Goal: Task Accomplishment & Management: Complete application form

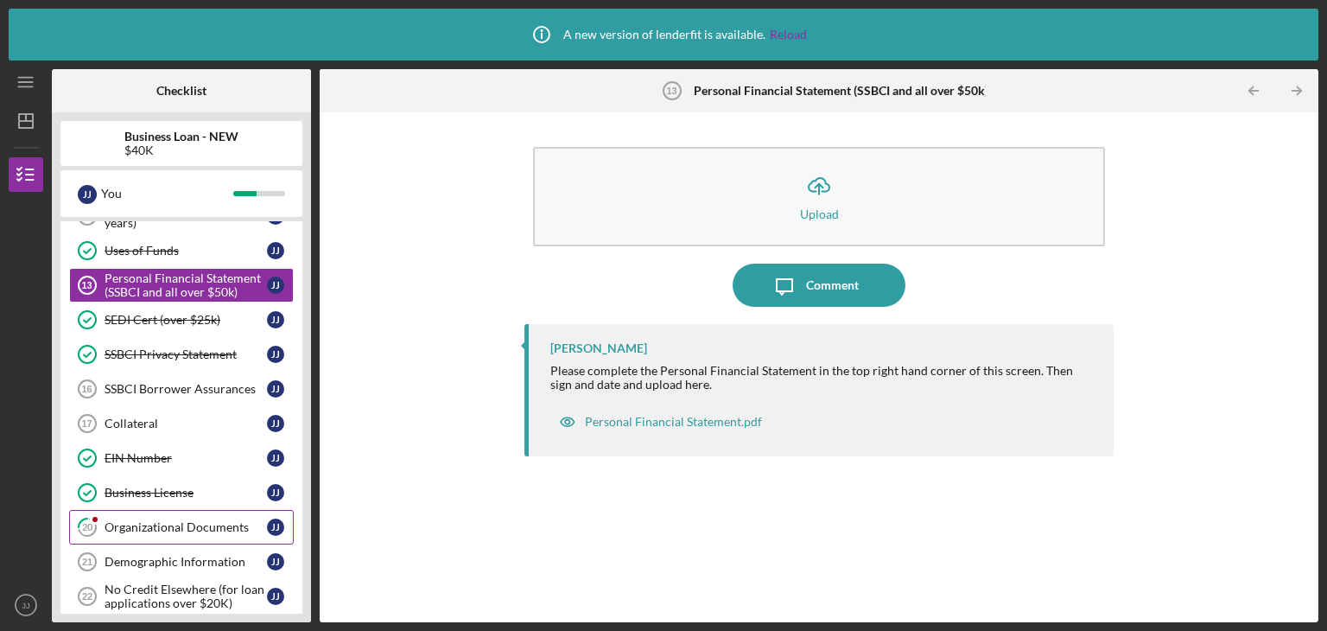
scroll to position [460, 0]
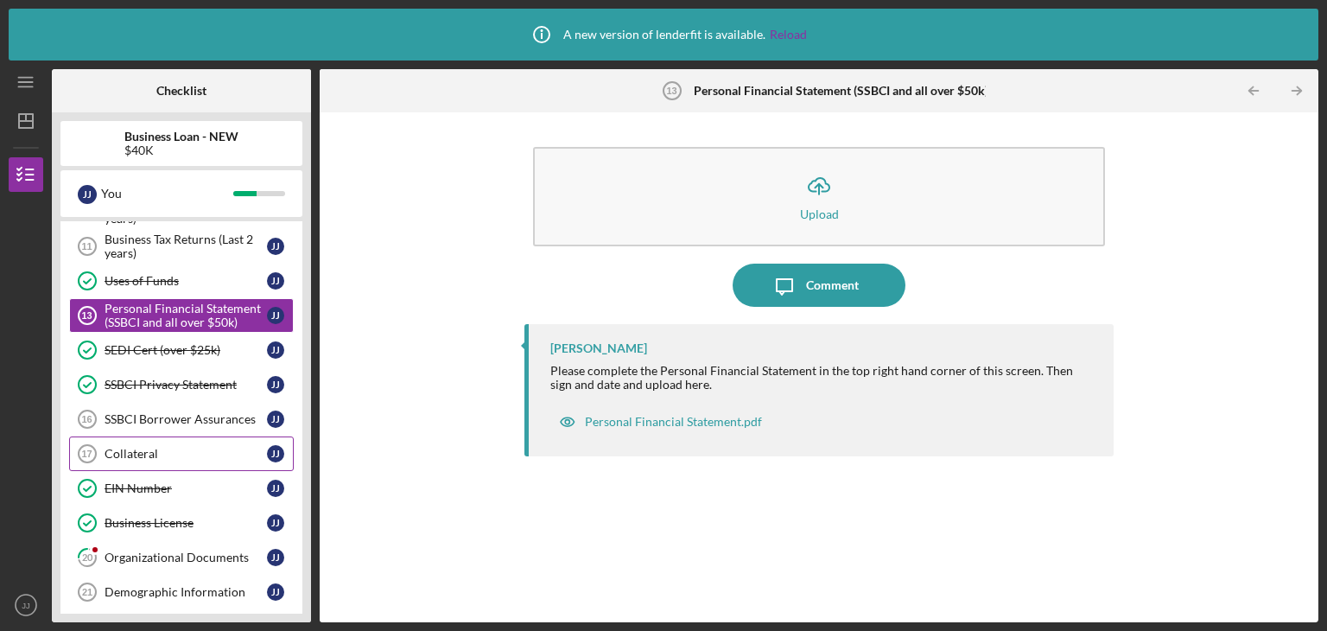
click at [183, 447] on div "Collateral" at bounding box center [186, 454] width 162 height 14
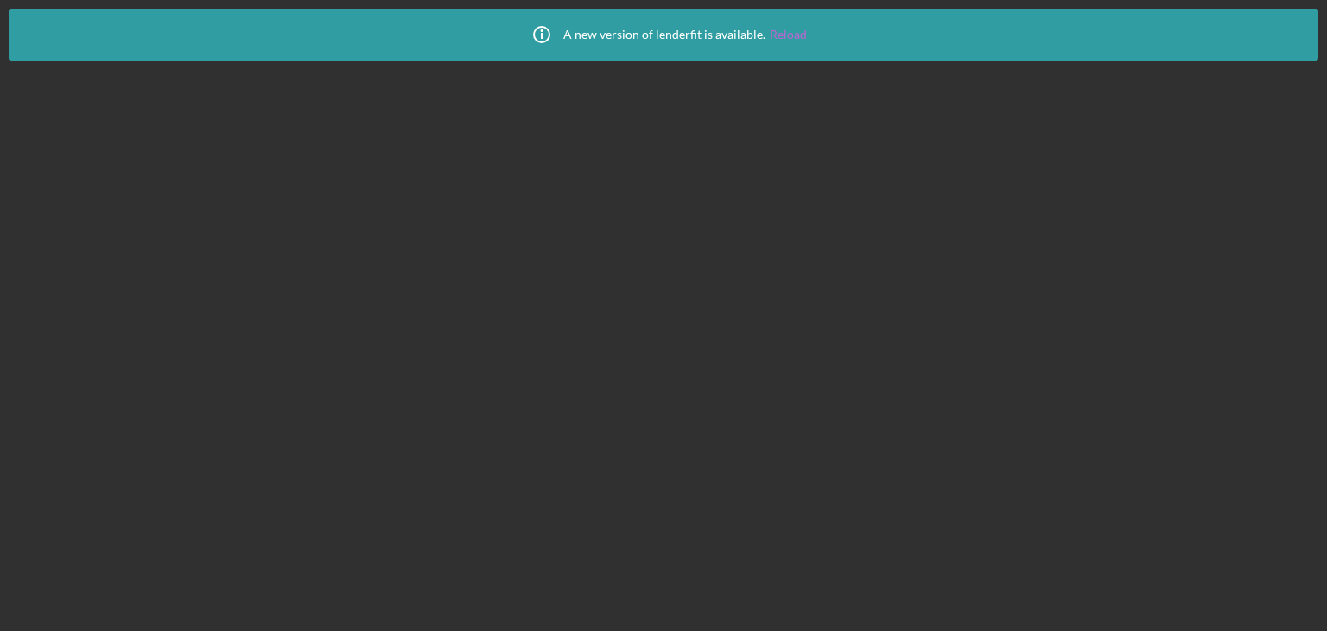
click at [771, 35] on link "Reload" at bounding box center [788, 35] width 37 height 14
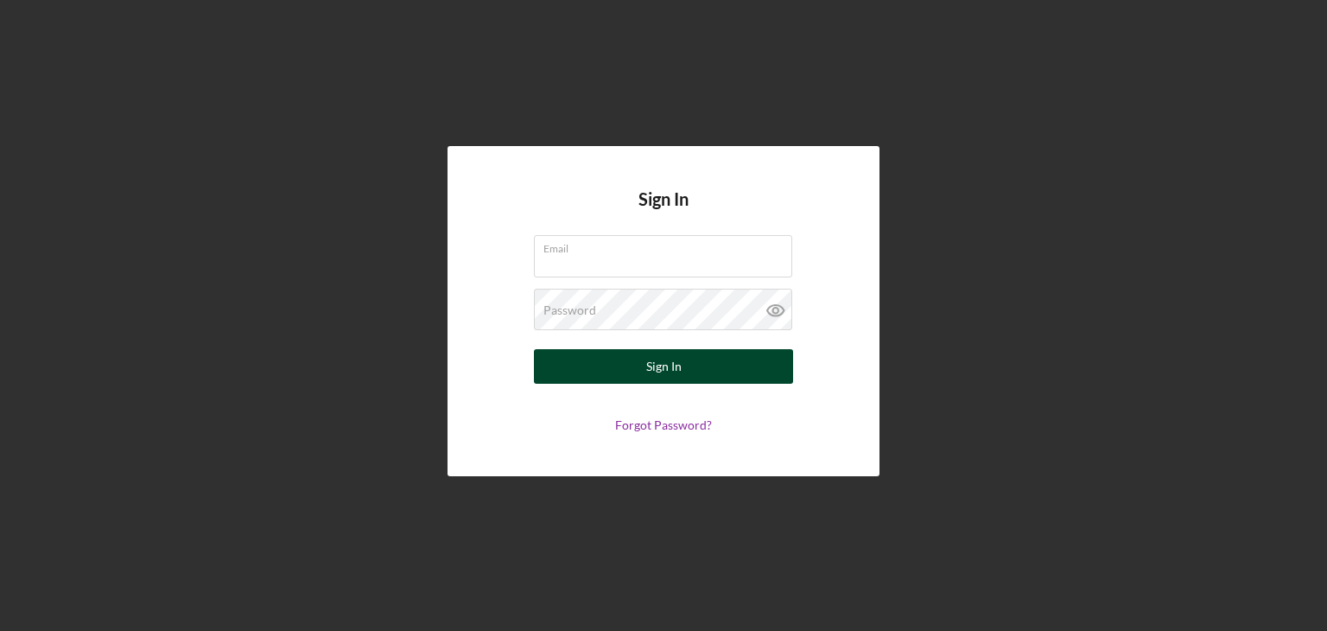
type input "jb.nodaysoff@gmail.com"
click at [663, 367] on div "Sign In" at bounding box center [663, 366] width 35 height 35
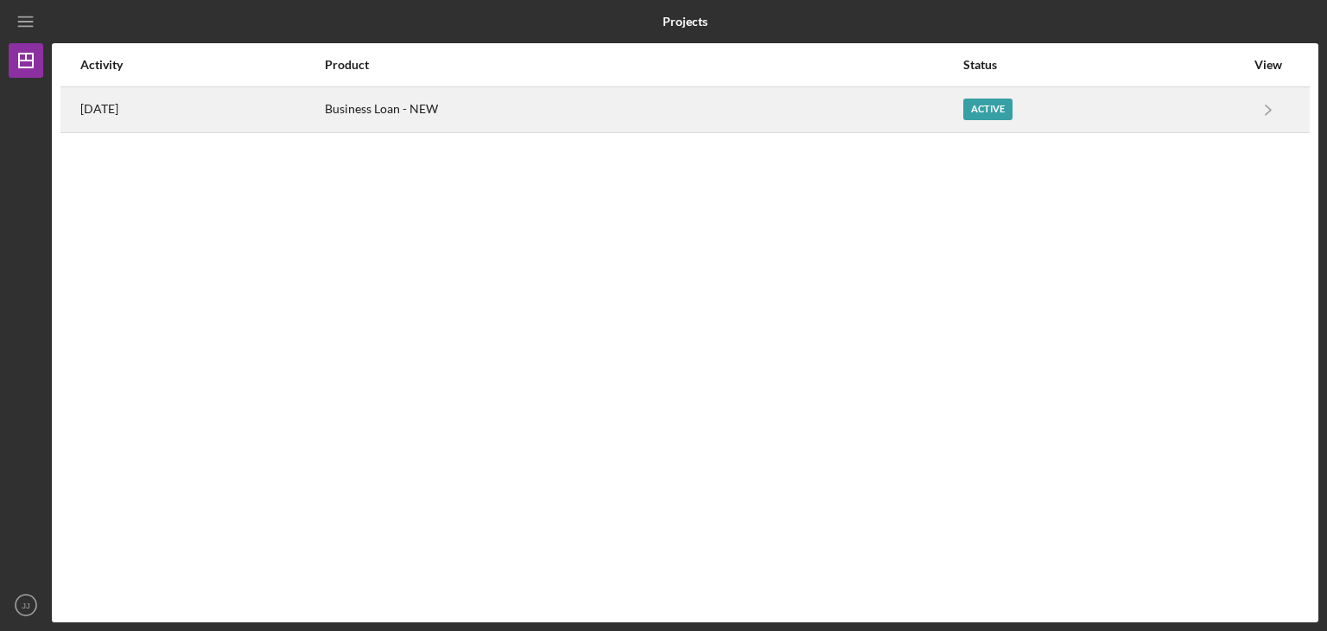
click at [485, 116] on div "Business Loan - NEW" at bounding box center [643, 109] width 637 height 43
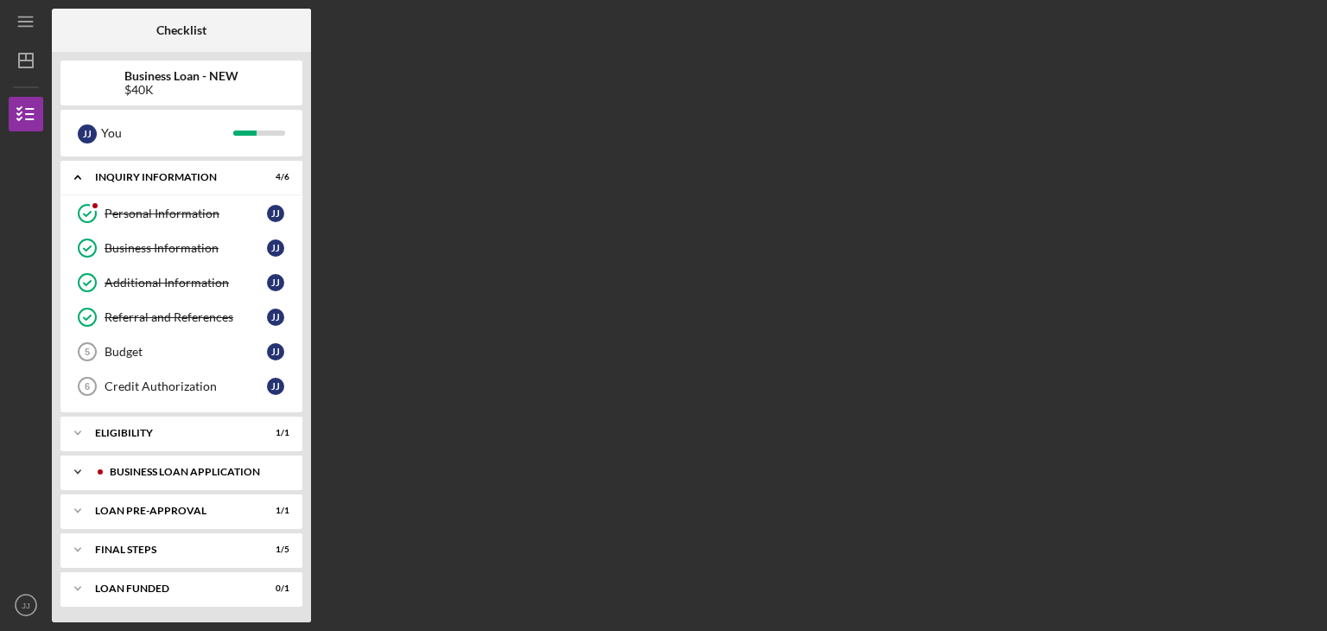
click at [181, 460] on div "Icon/Expander BUSINESS LOAN APPLICATION 8 / 19" at bounding box center [181, 471] width 242 height 35
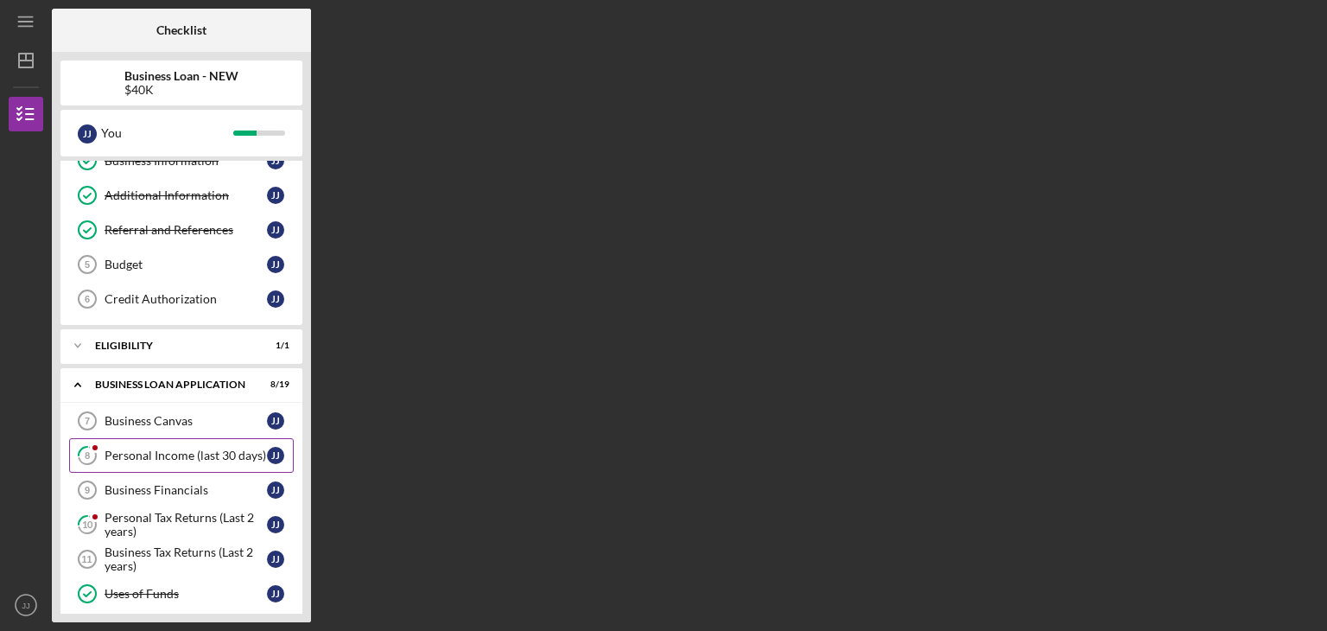
scroll to position [86, 0]
click at [200, 453] on div "Personal Income (last 30 days)" at bounding box center [186, 456] width 162 height 14
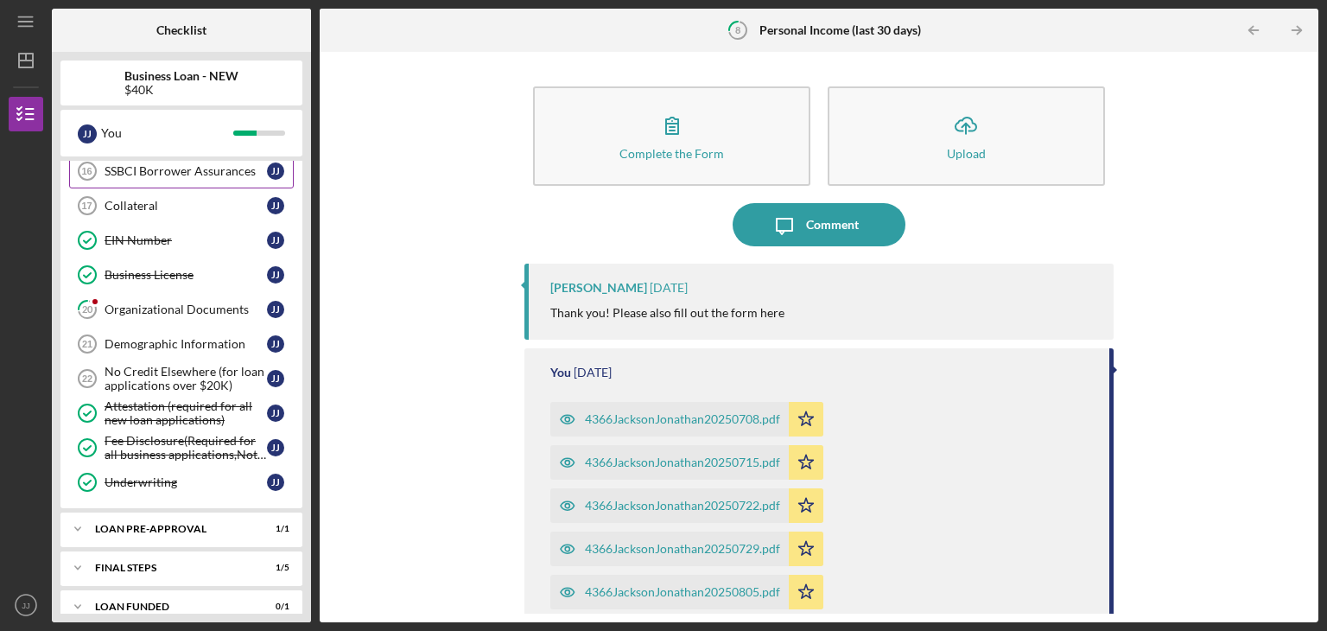
scroll to position [659, 0]
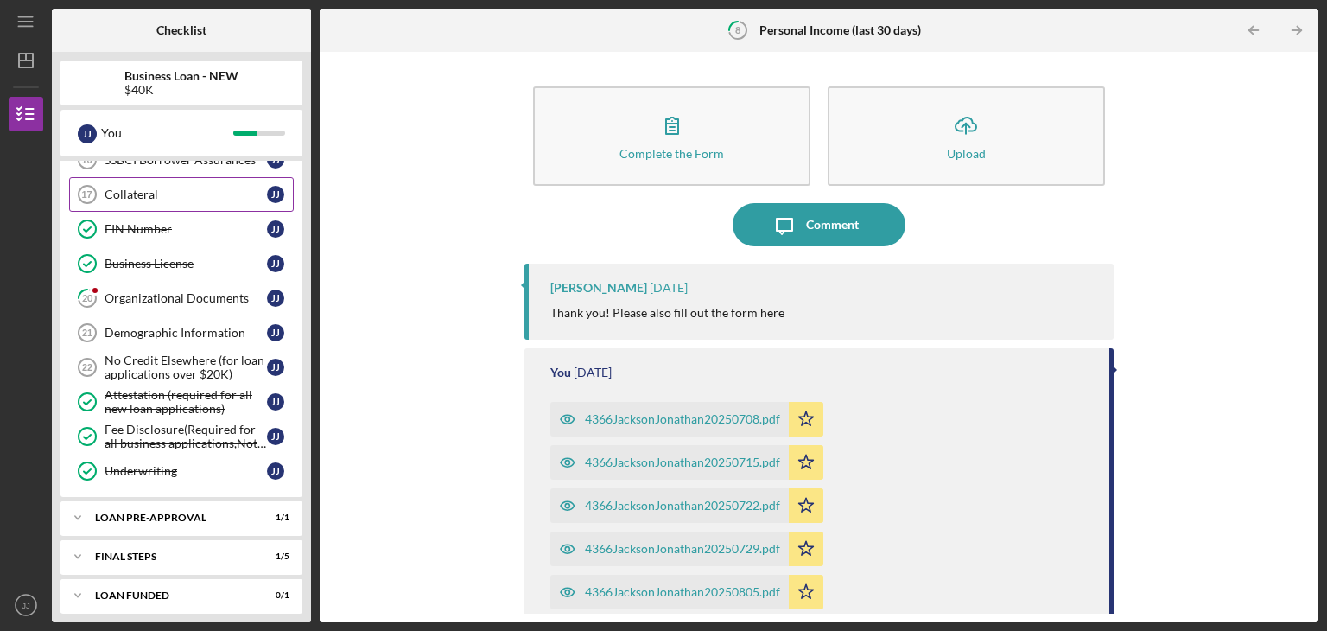
click at [166, 191] on div "Collateral" at bounding box center [186, 194] width 162 height 14
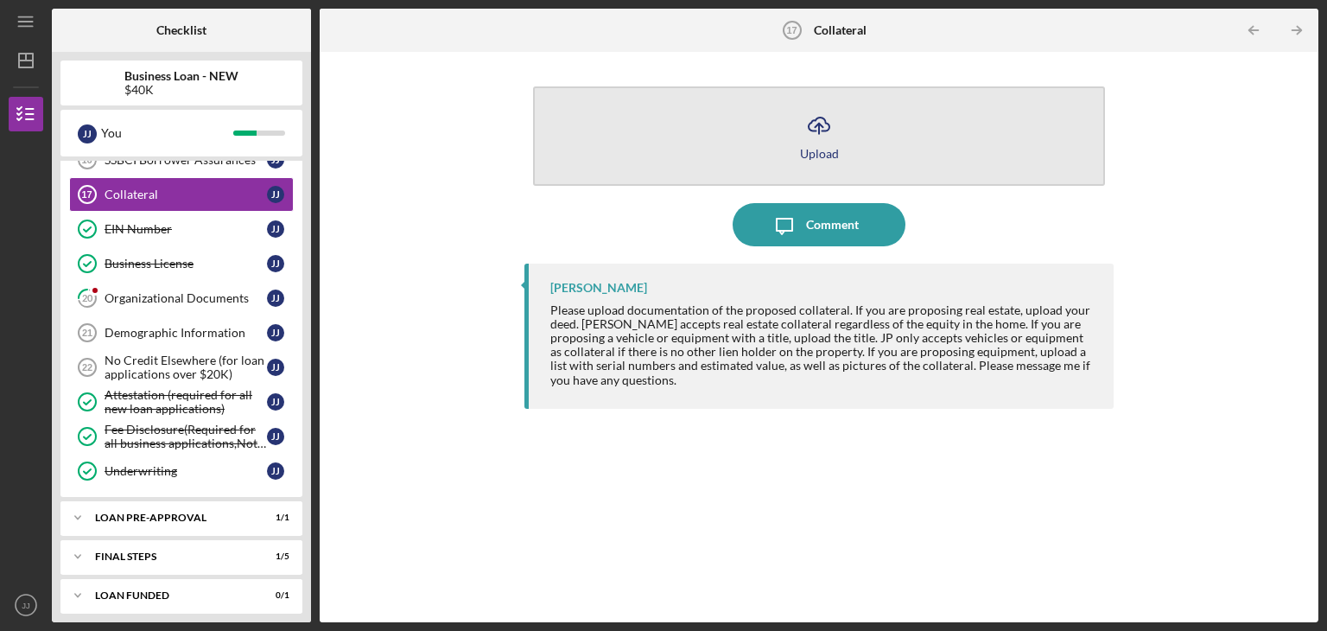
click at [802, 139] on icon "Icon/Upload" at bounding box center [818, 125] width 43 height 43
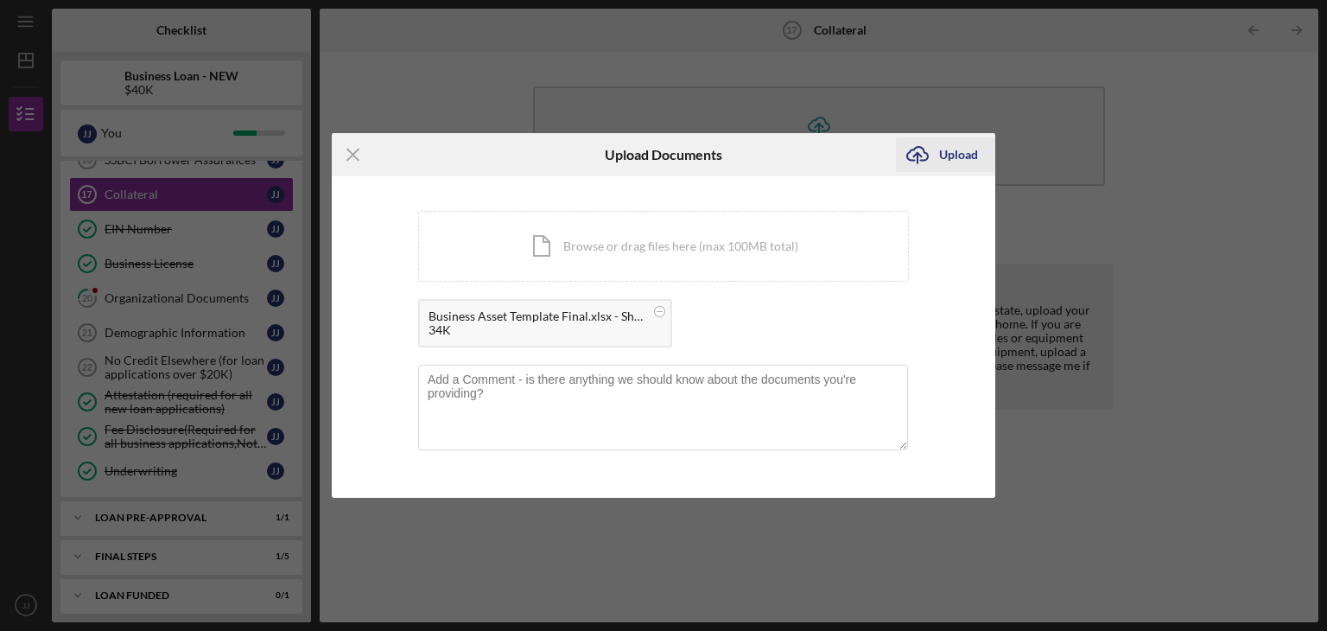
click at [947, 151] on div "Upload" at bounding box center [958, 154] width 39 height 35
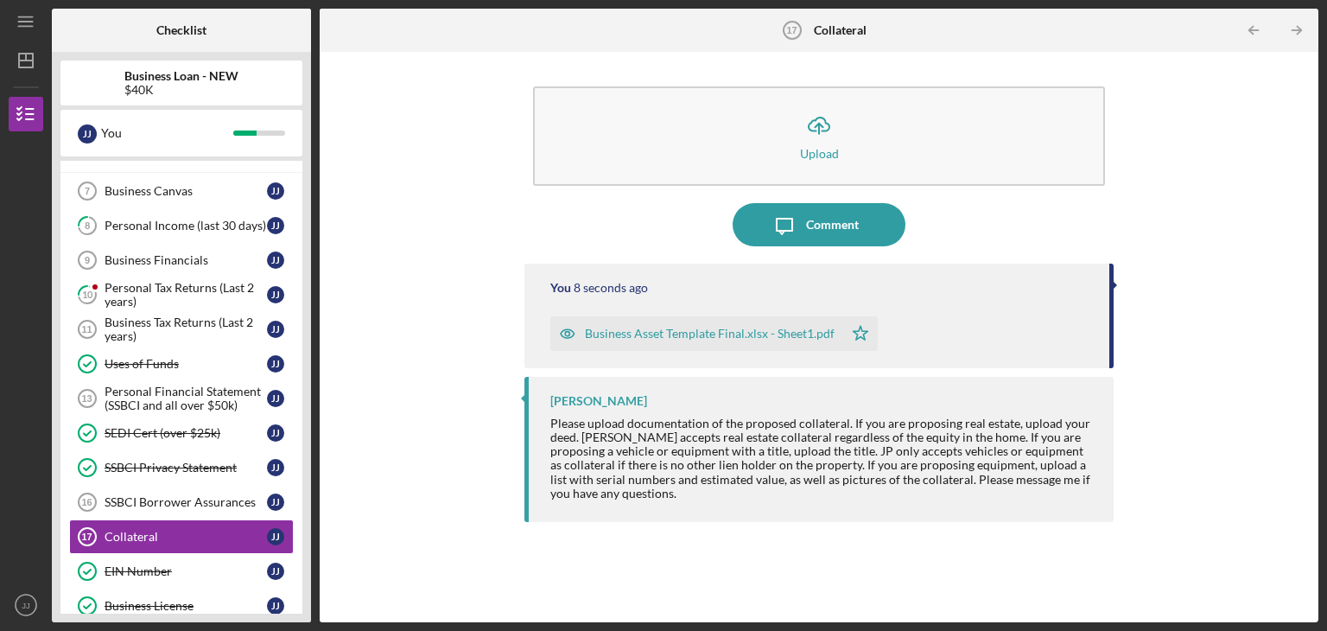
scroll to position [314, 0]
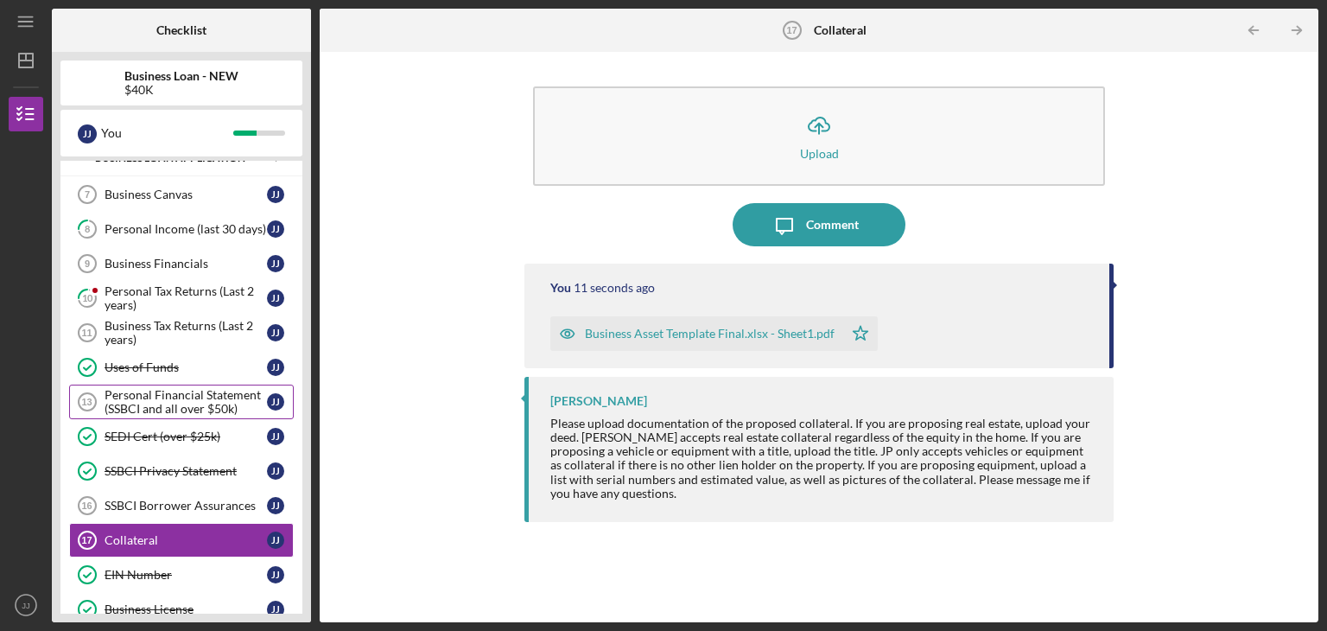
click at [187, 397] on div "Personal Financial Statement (SSBCI and all over $50k)" at bounding box center [186, 402] width 162 height 28
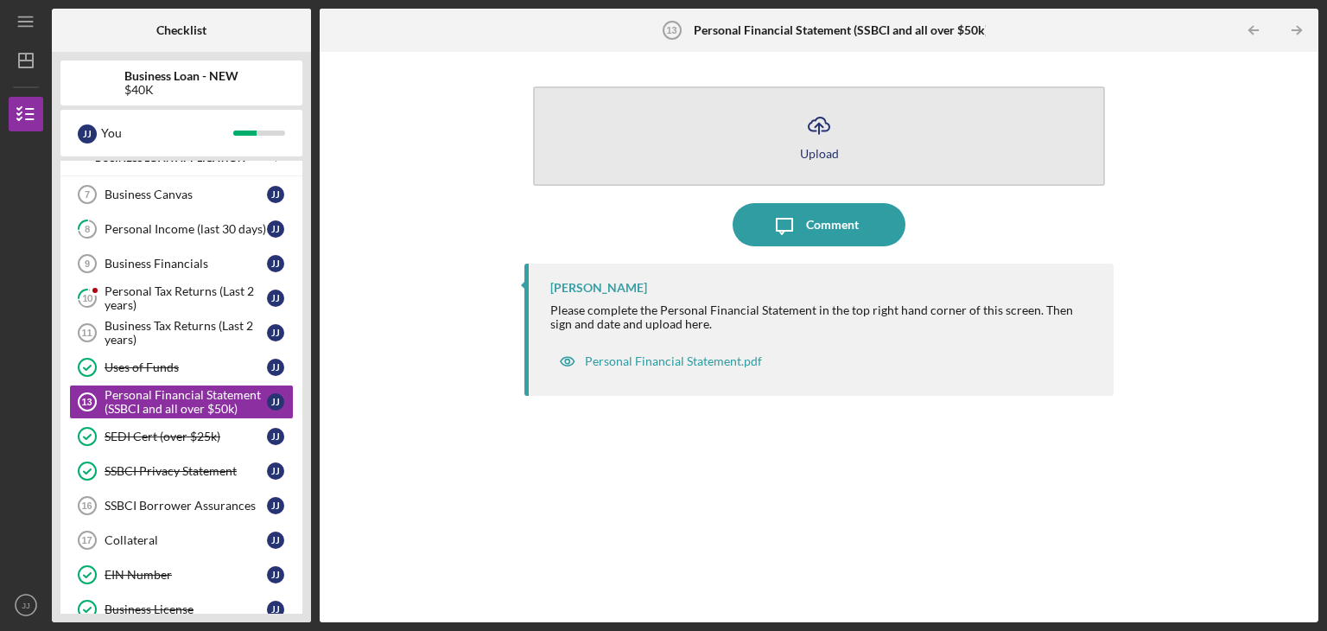
click at [810, 138] on icon "Icon/Upload" at bounding box center [818, 125] width 43 height 43
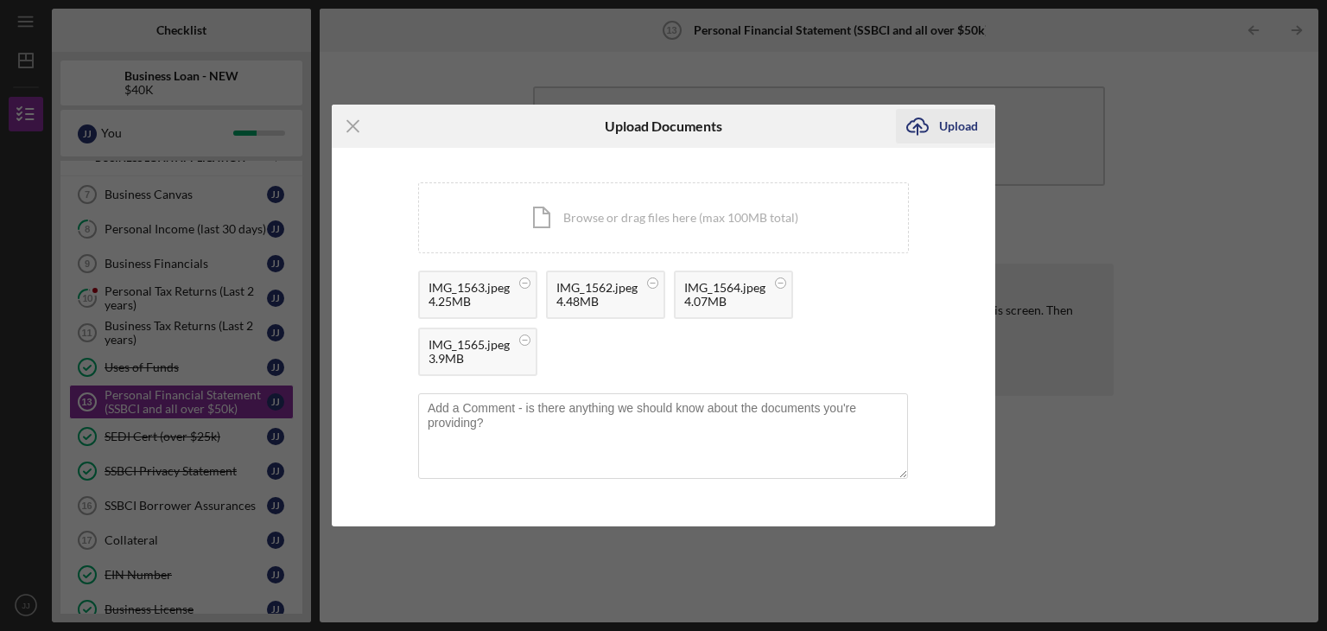
click at [942, 136] on div "Upload" at bounding box center [958, 126] width 39 height 35
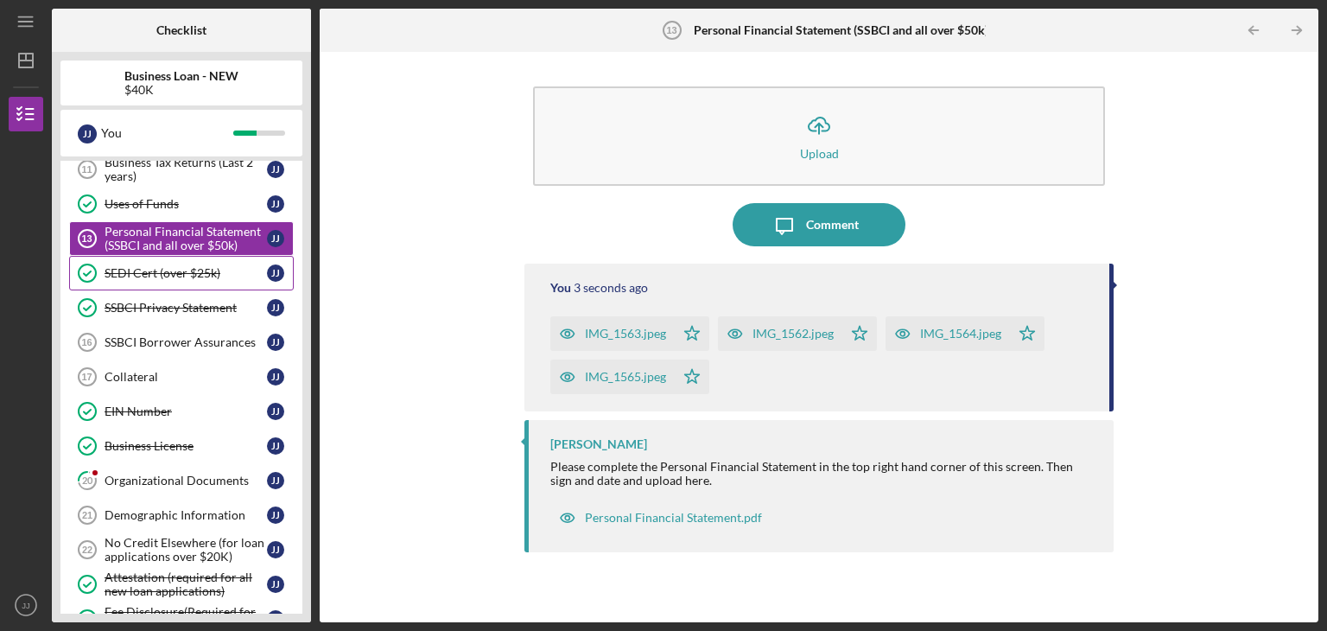
scroll to position [486, 0]
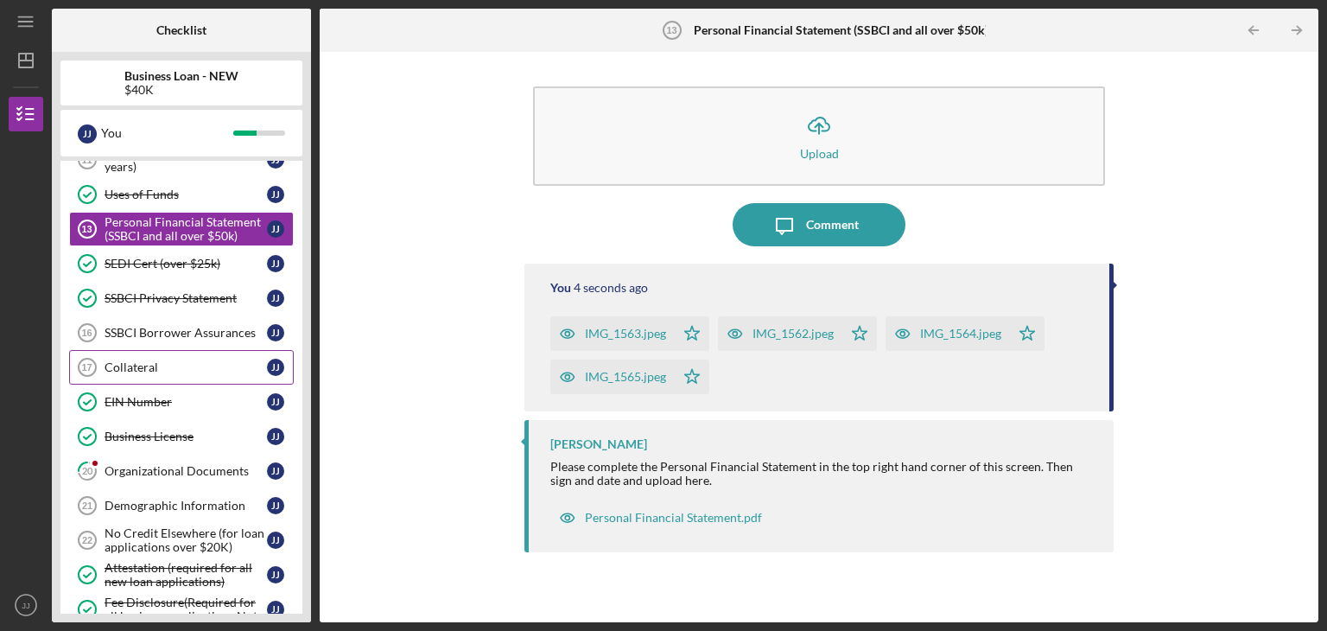
click at [189, 363] on div "Collateral" at bounding box center [186, 367] width 162 height 14
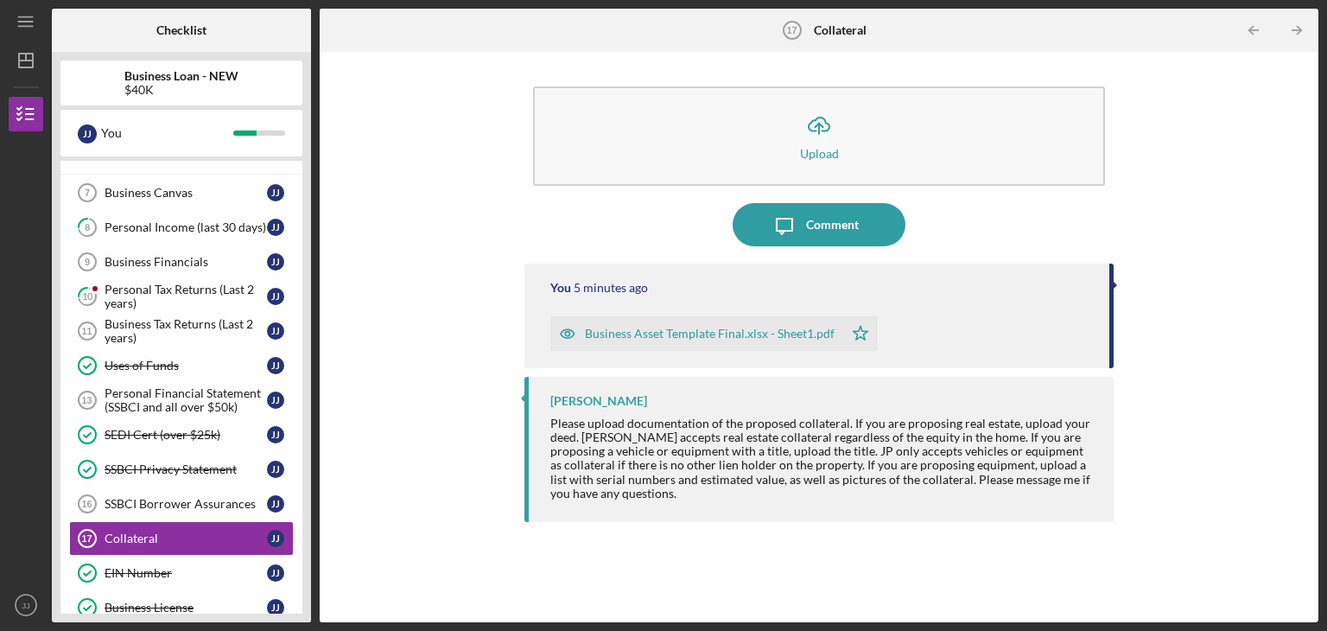
scroll to position [141, 0]
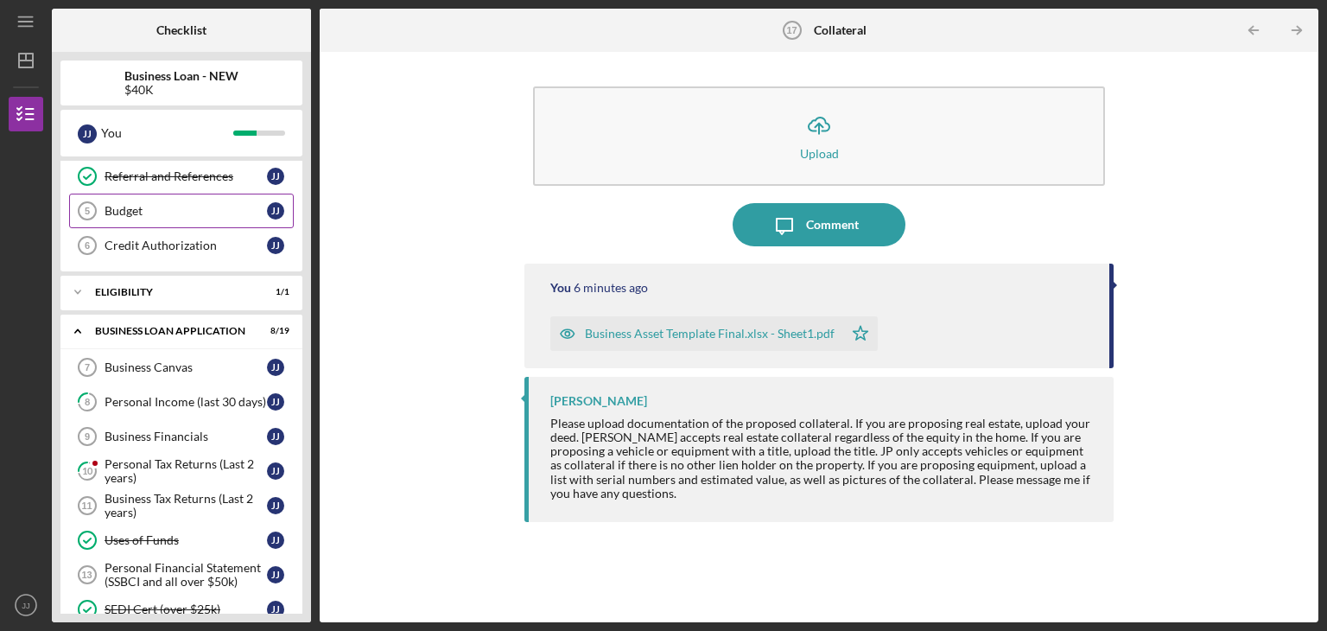
click at [164, 201] on link "Budget 5 Budget J J" at bounding box center [181, 211] width 225 height 35
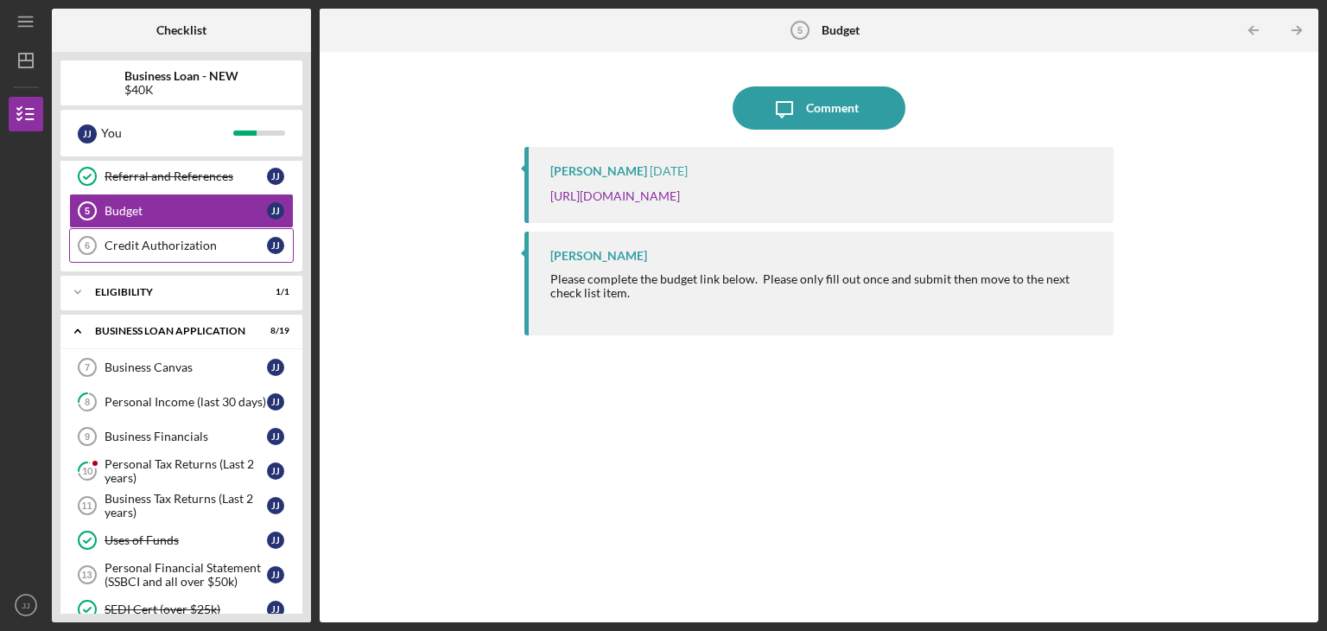
click at [187, 240] on div "Credit Authorization" at bounding box center [186, 245] width 162 height 14
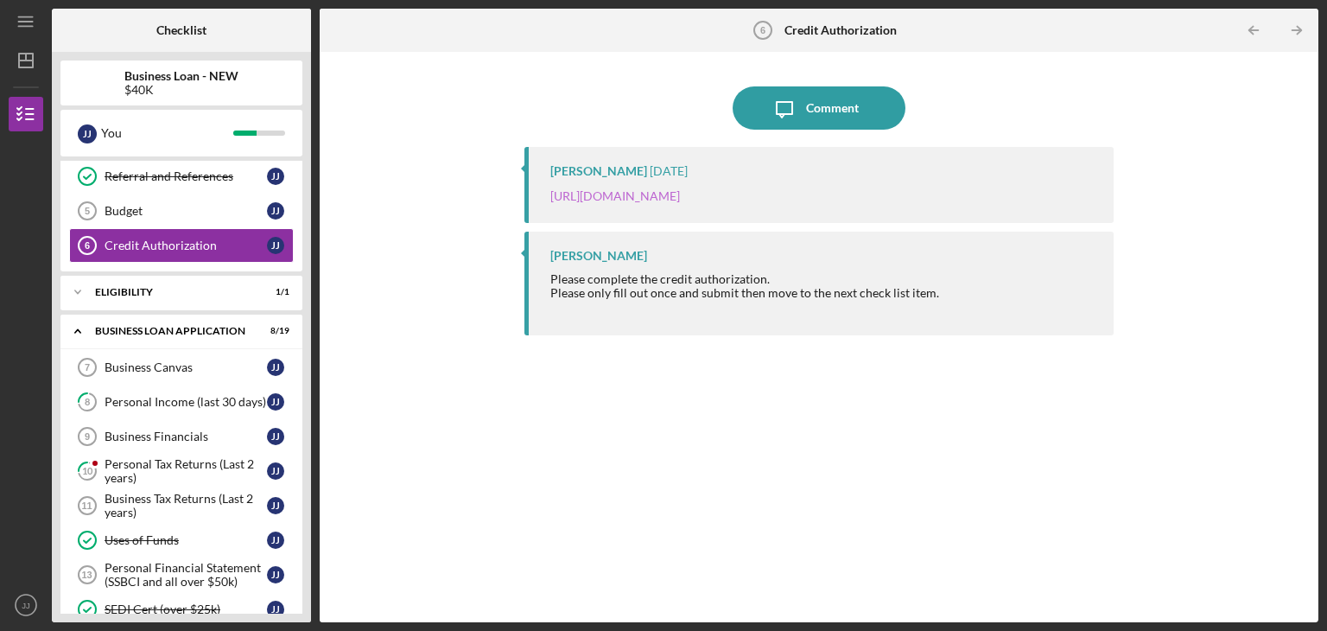
click at [680, 194] on link "https://justinepetersen.tfaforms.net/28?contactid=003PC00000T4AZl" at bounding box center [615, 195] width 130 height 15
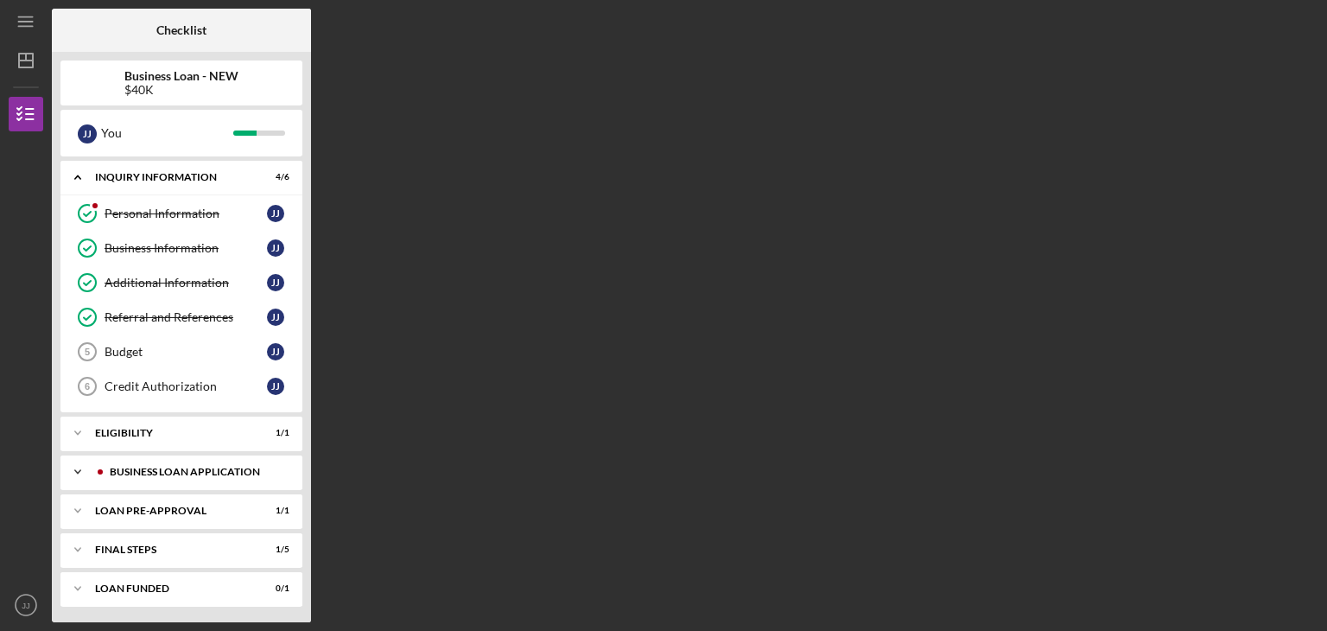
click at [171, 471] on div "BUSINESS LOAN APPLICATION" at bounding box center [195, 472] width 171 height 10
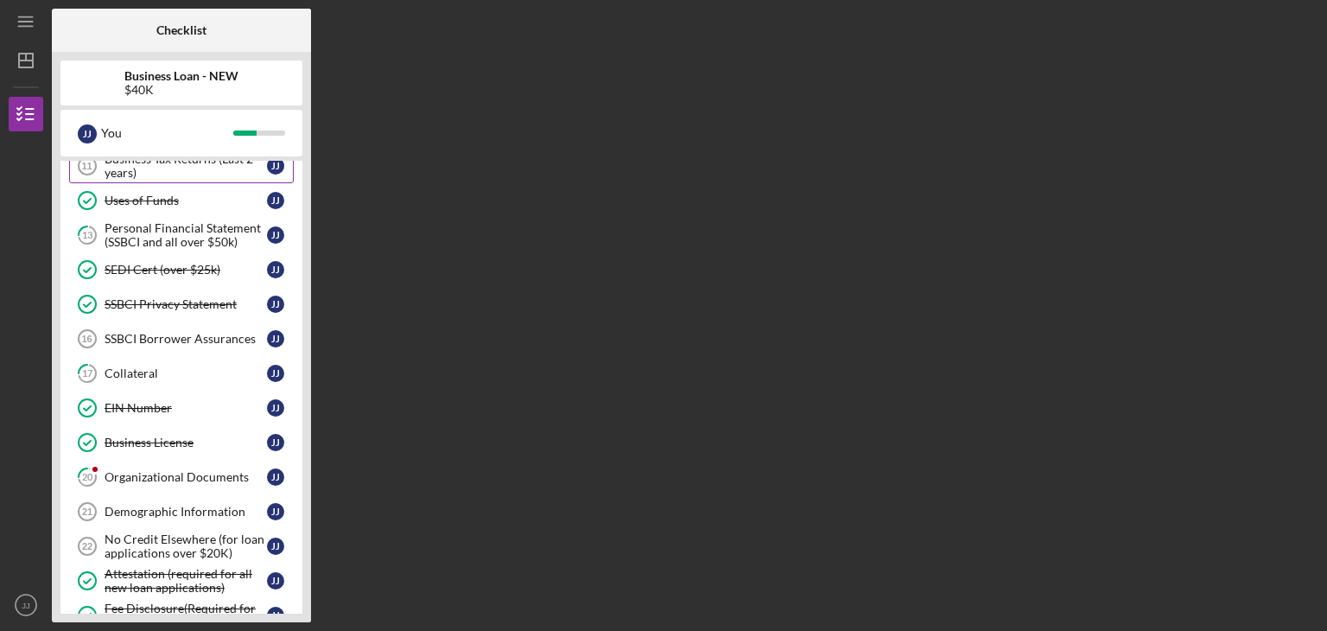
scroll to position [518, 0]
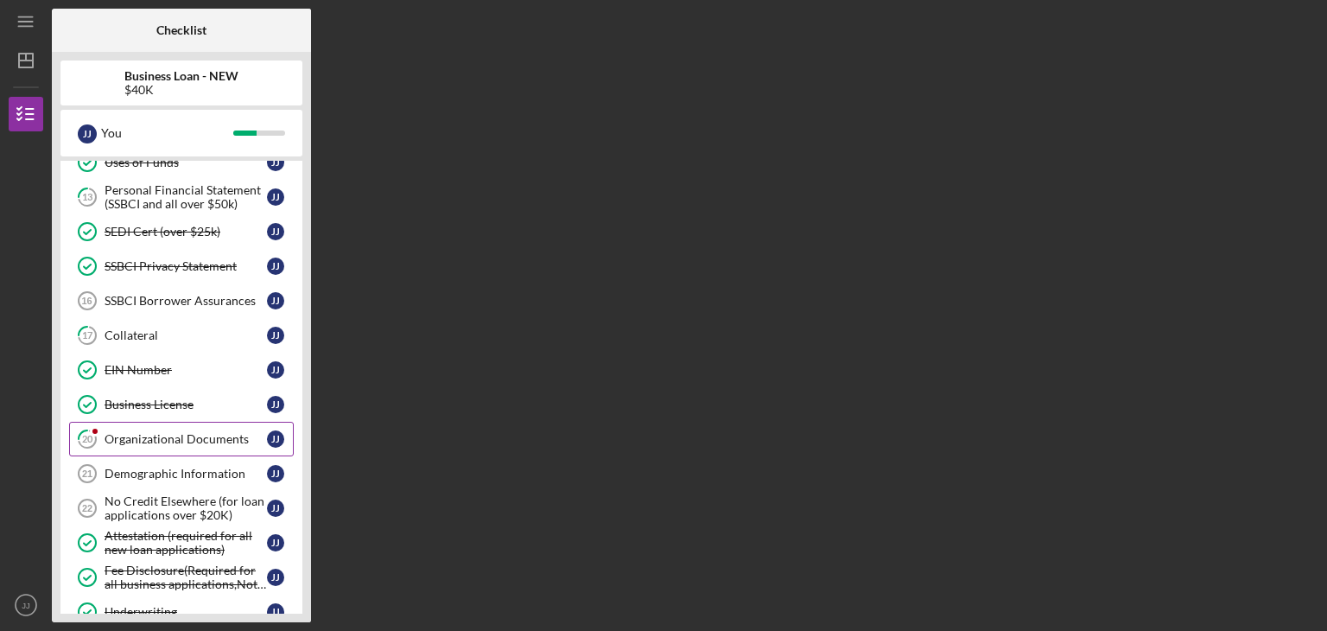
click at [200, 432] on div "Organizational Documents" at bounding box center [186, 439] width 162 height 14
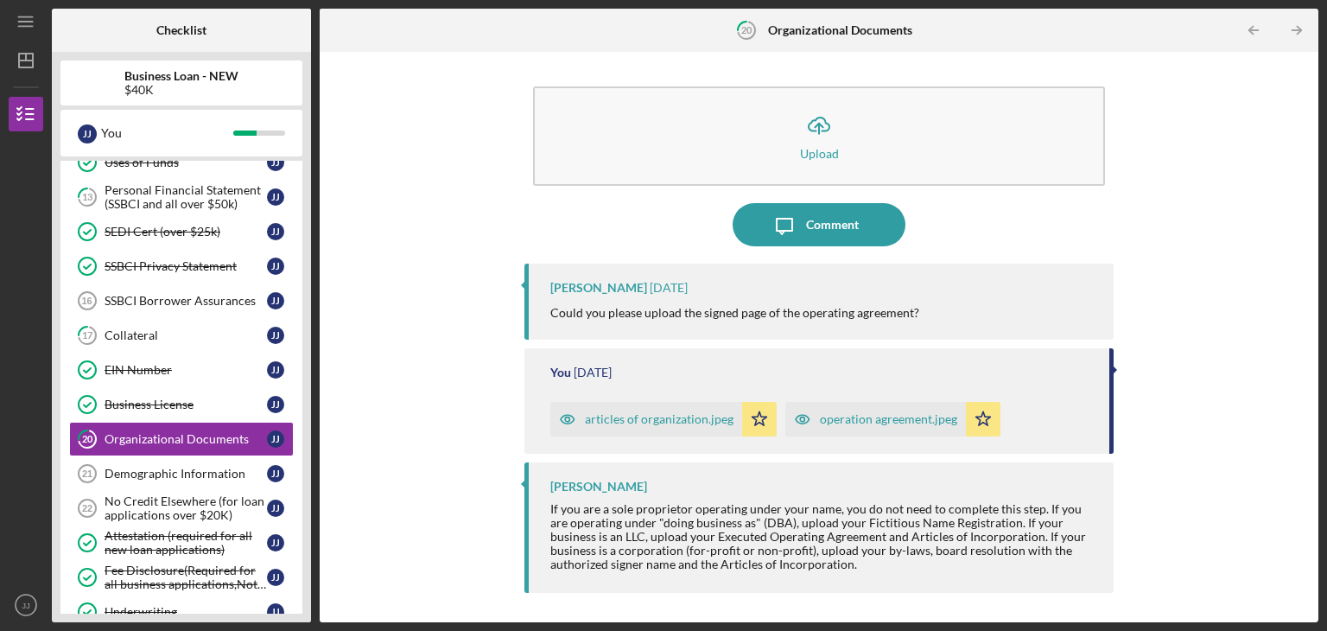
click at [844, 417] on div "operation agreement.jpeg" at bounding box center [888, 419] width 137 height 14
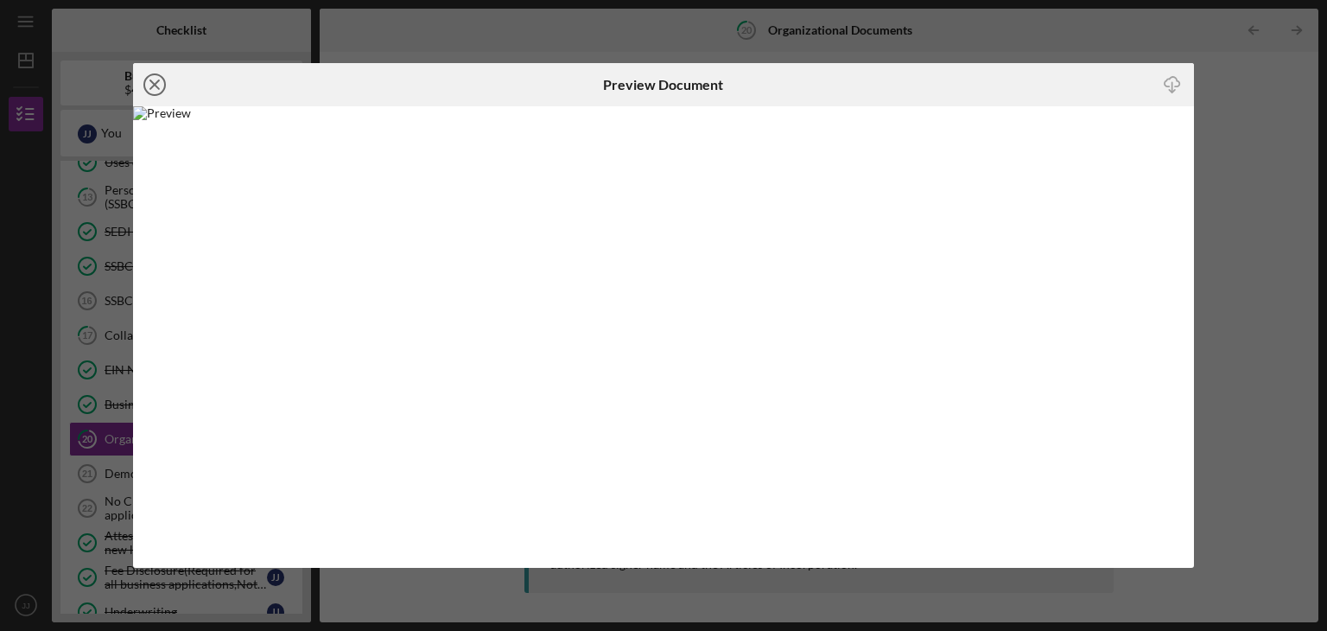
click at [152, 74] on circle at bounding box center [154, 84] width 21 height 21
